Goal: Task Accomplishment & Management: Use online tool/utility

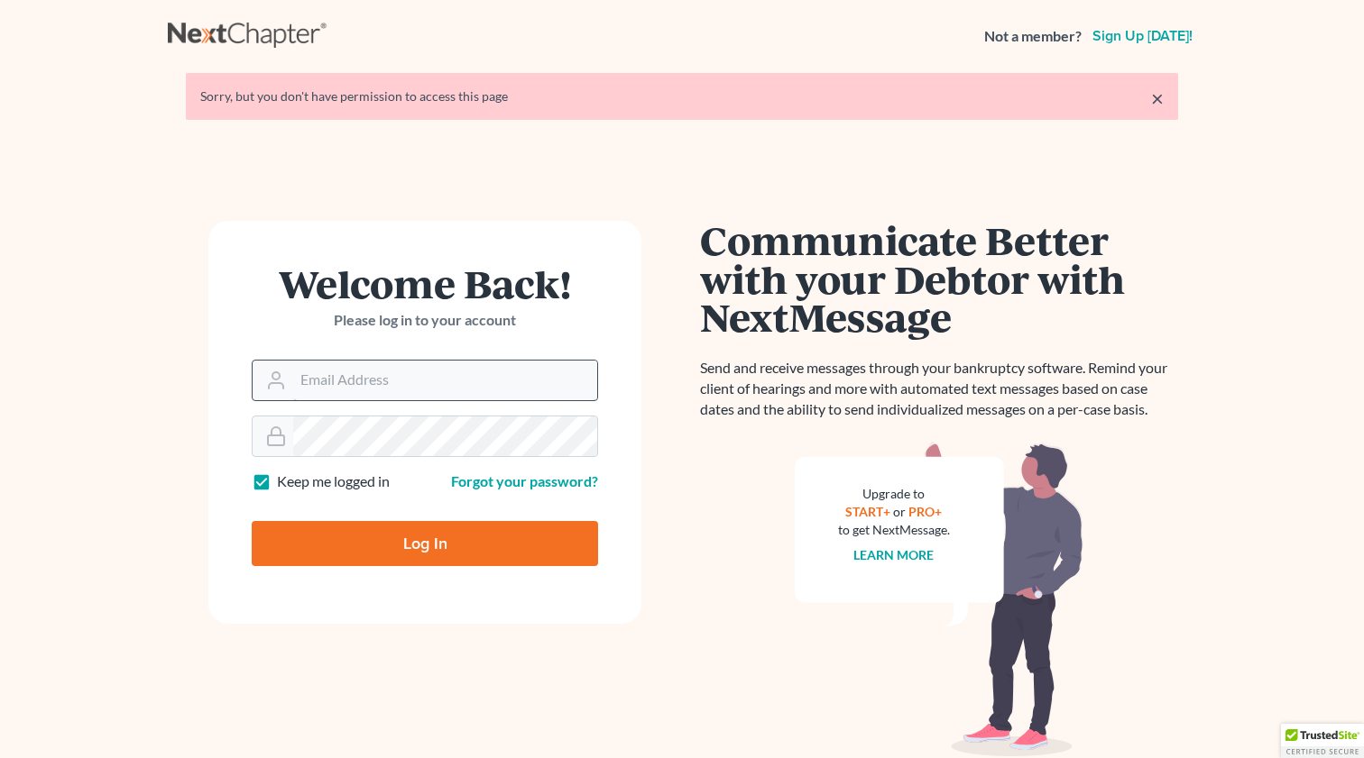
click at [381, 397] on input "Email Address" at bounding box center [445, 381] width 304 height 40
type input "[EMAIL_ADDRESS][DOMAIN_NAME]"
click at [409, 539] on input "Log In" at bounding box center [425, 543] width 346 height 45
type input "Thinking..."
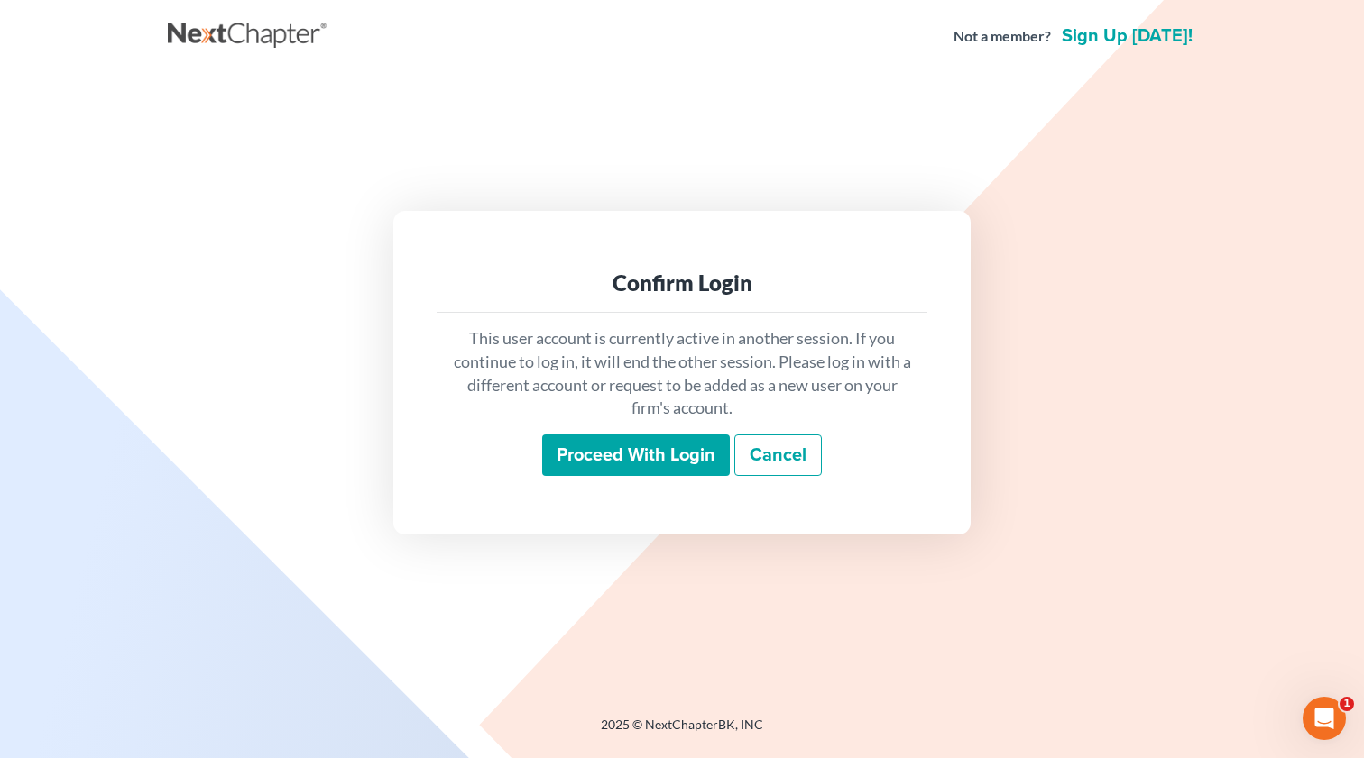
click at [623, 456] on input "Proceed with login" at bounding box center [636, 455] width 188 height 41
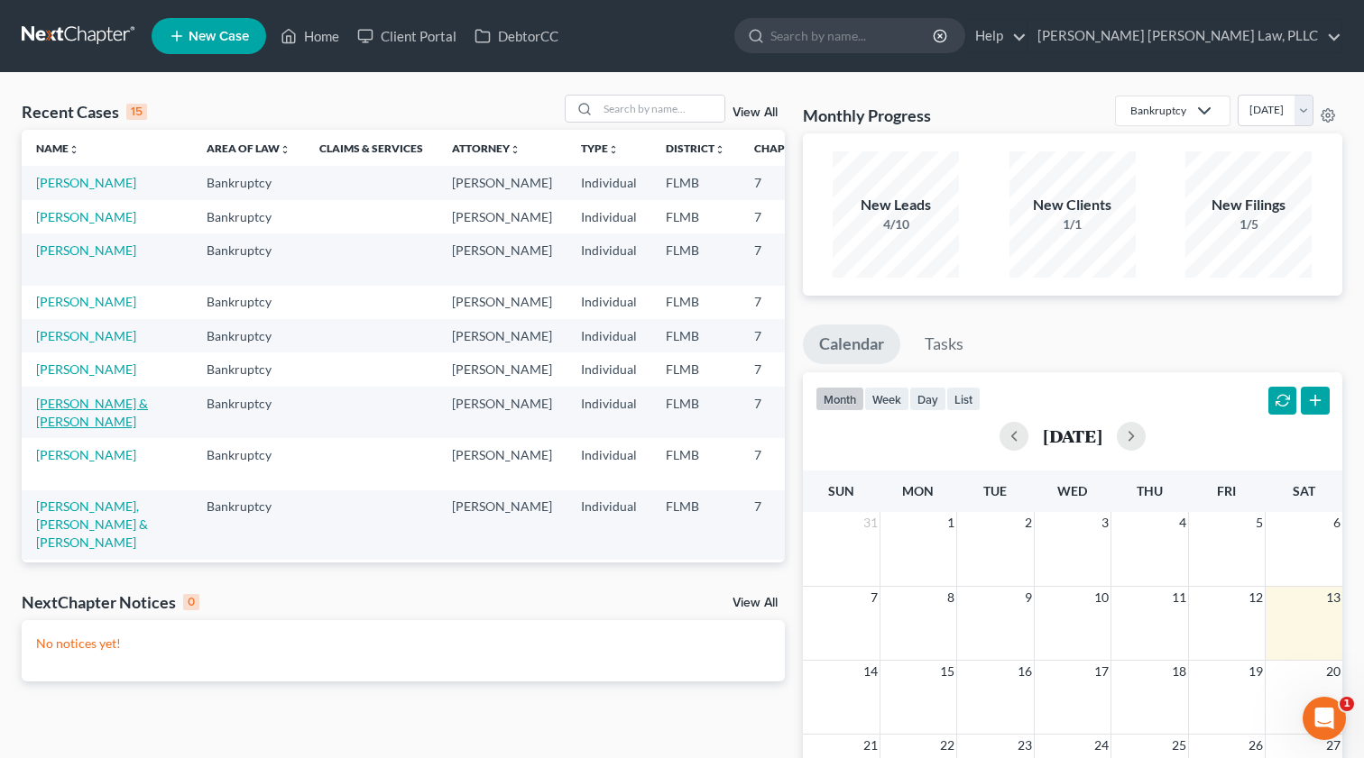
click at [60, 429] on link "[PERSON_NAME] & [PERSON_NAME]" at bounding box center [92, 412] width 112 height 33
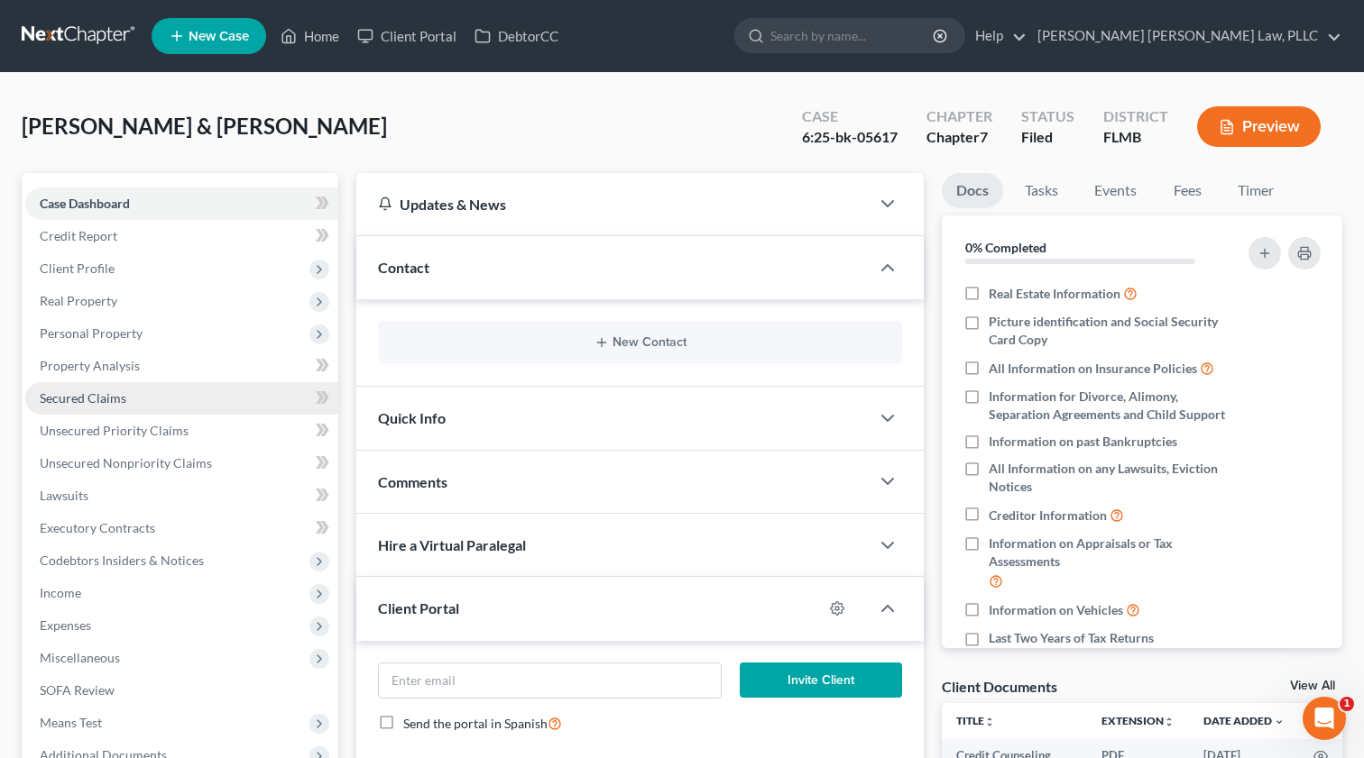
click at [104, 400] on span "Secured Claims" at bounding box center [83, 397] width 87 height 15
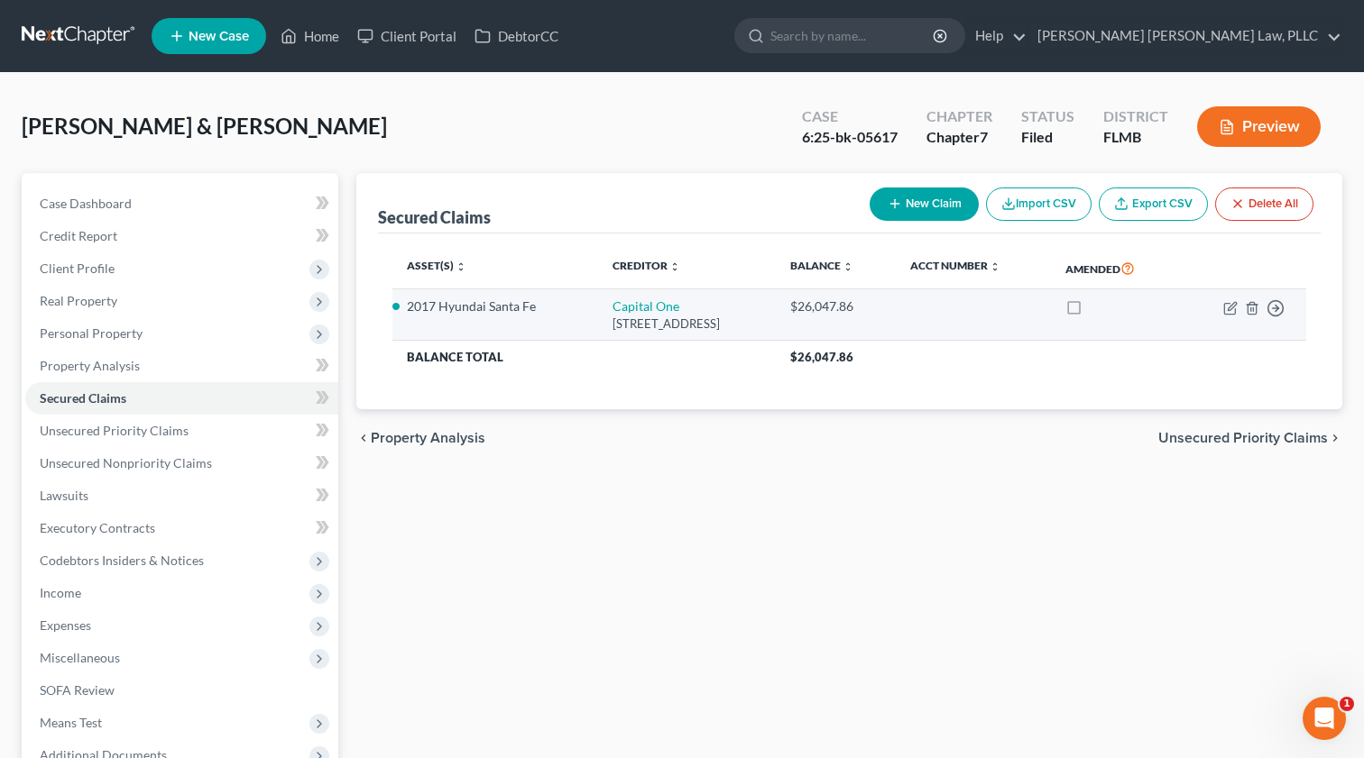
click at [685, 303] on td "Capital One [STREET_ADDRESS]" at bounding box center [687, 314] width 178 height 51
click at [1224, 309] on icon "button" at bounding box center [1229, 308] width 11 height 11
select select "9"
select select "0"
select select "2"
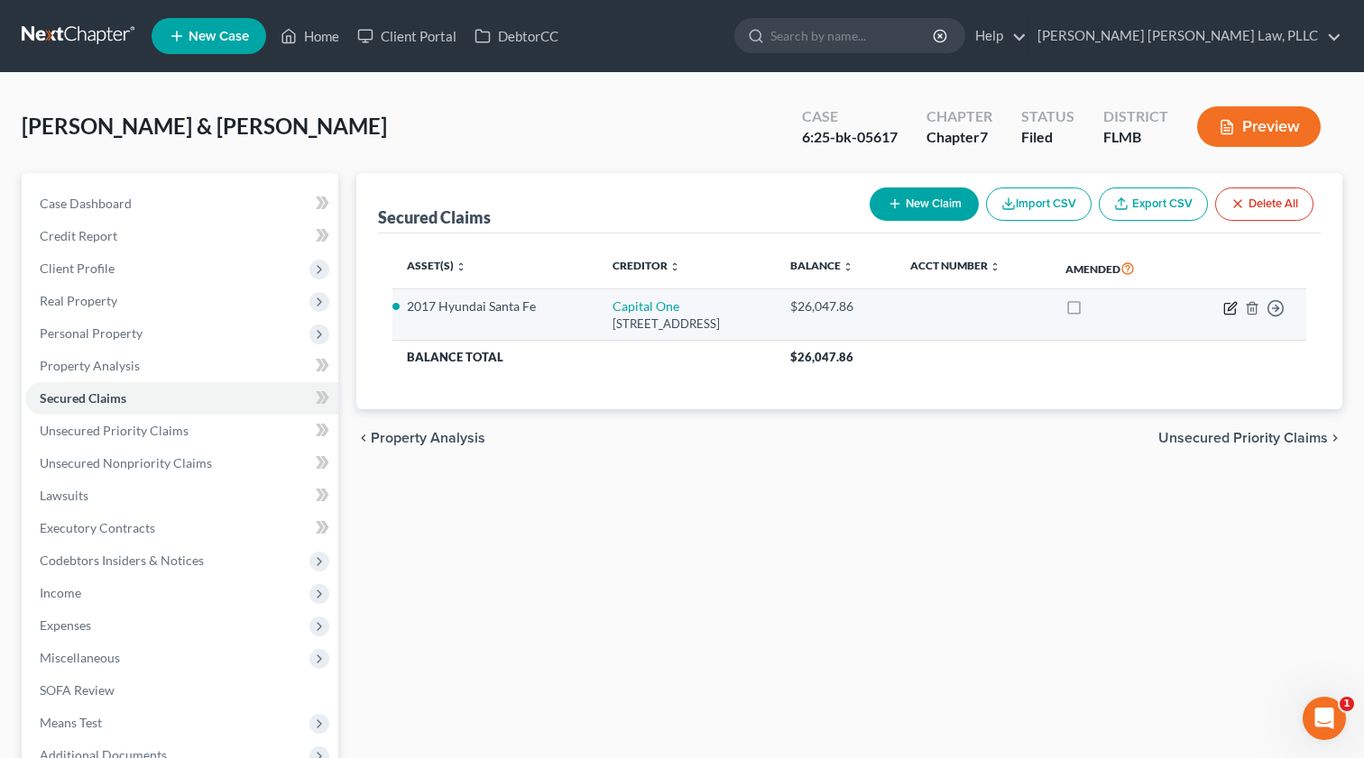
select select "0"
